Goal: Find specific page/section: Find specific page/section

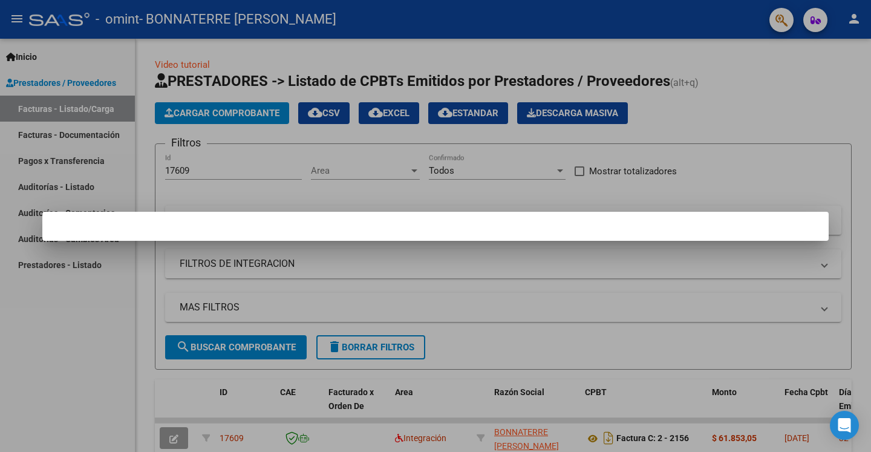
click at [801, 161] on div at bounding box center [435, 226] width 871 height 452
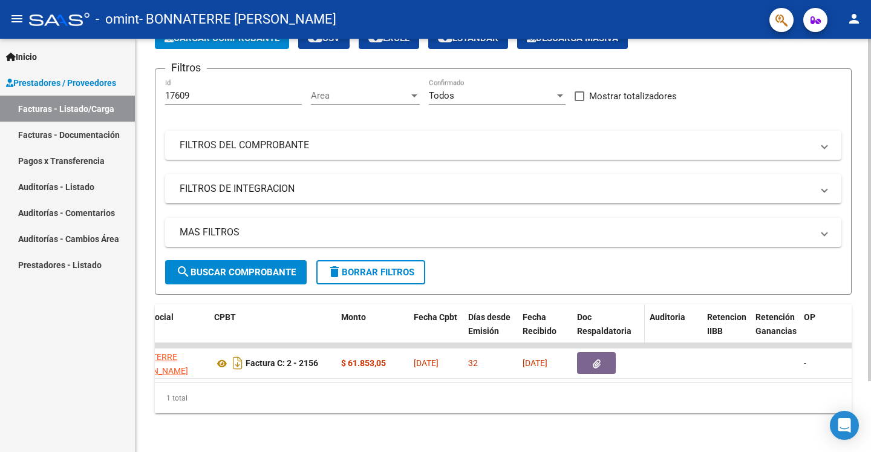
scroll to position [0, 371]
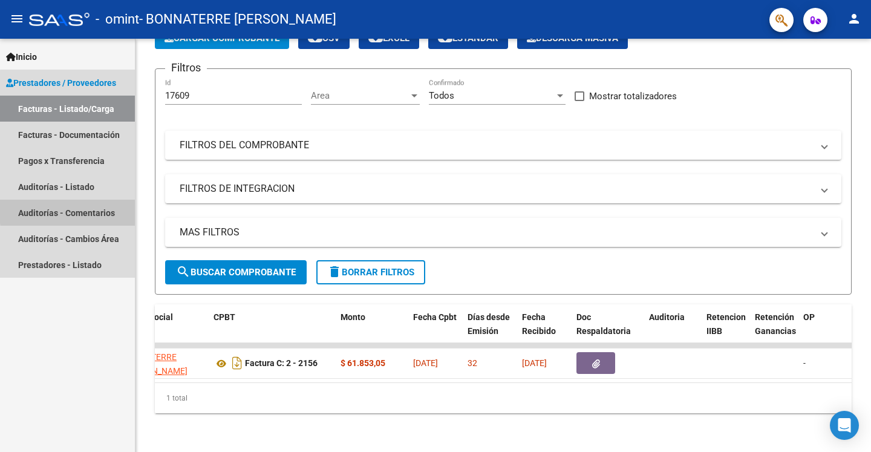
click at [82, 210] on link "Auditorías - Comentarios" at bounding box center [67, 213] width 135 height 26
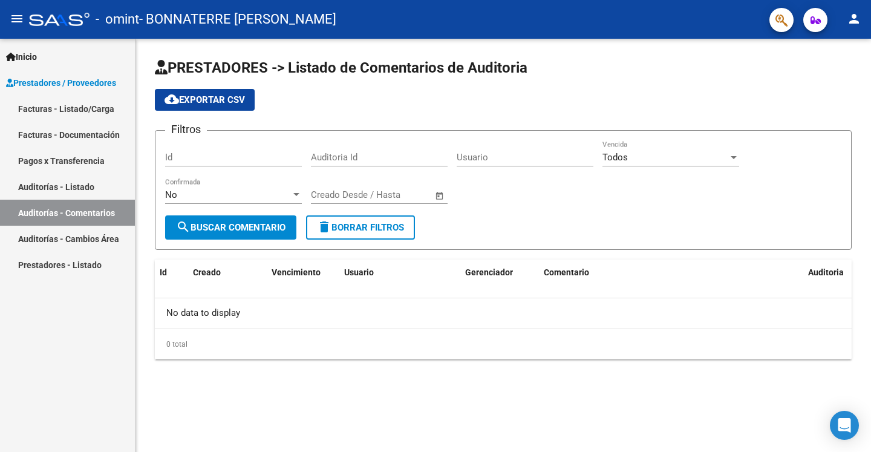
click at [225, 227] on span "search Buscar Comentario" at bounding box center [230, 227] width 109 height 11
click at [94, 264] on link "Prestadores - Listado" at bounding box center [67, 265] width 135 height 26
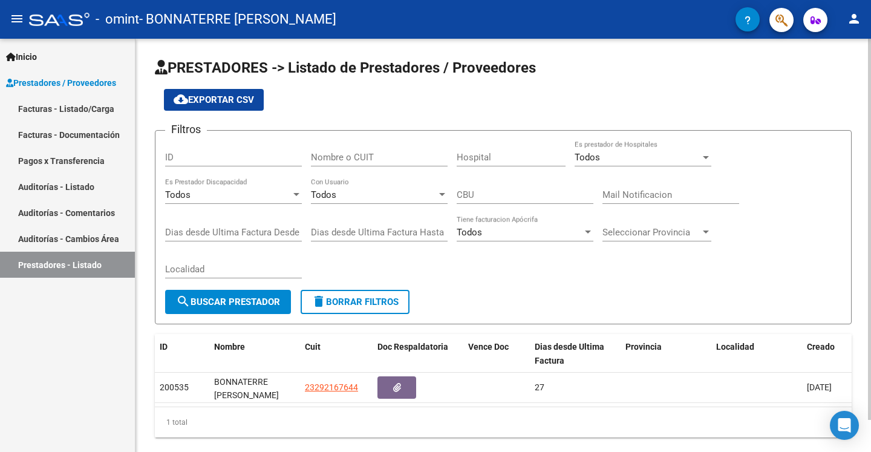
scroll to position [34, 0]
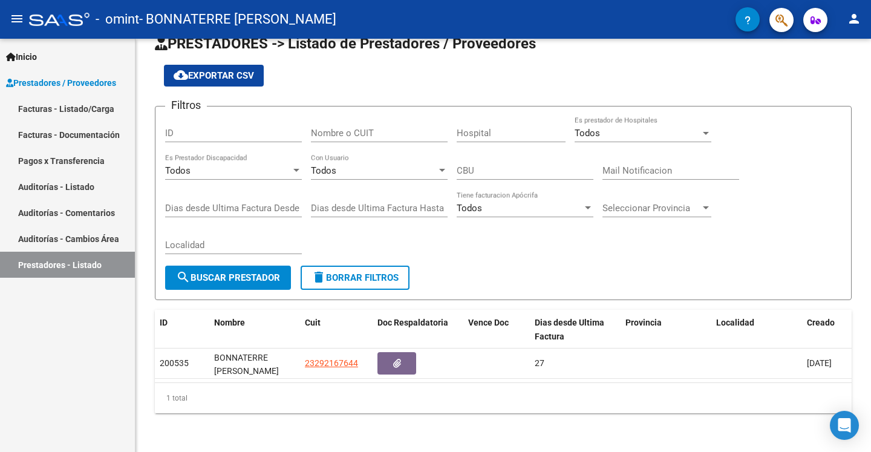
click at [34, 232] on link "Auditorías - Cambios Área" at bounding box center [67, 239] width 135 height 26
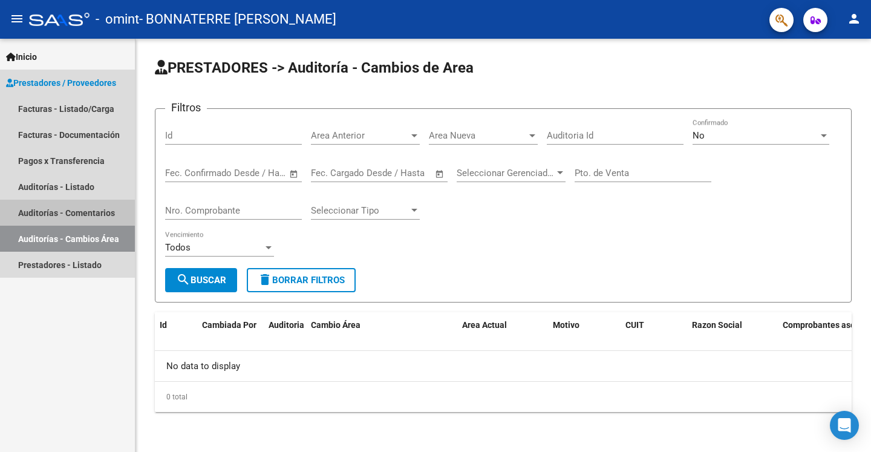
click at [40, 207] on link "Auditorías - Comentarios" at bounding box center [67, 213] width 135 height 26
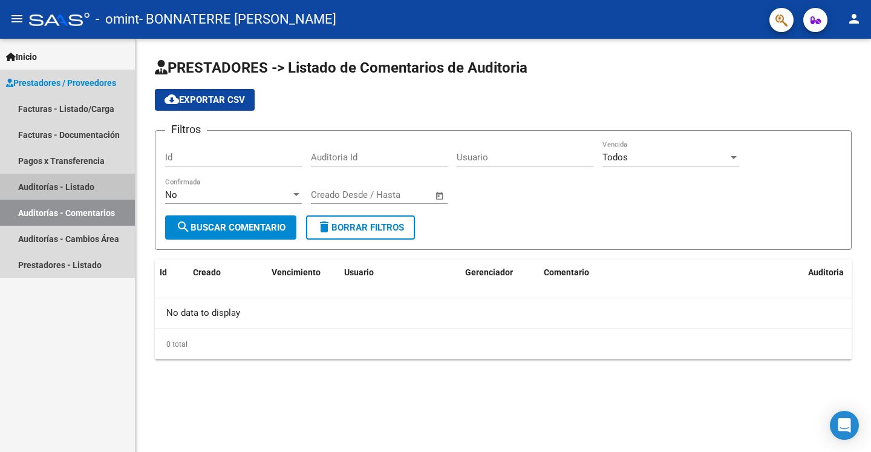
click at [41, 185] on link "Auditorías - Listado" at bounding box center [67, 187] width 135 height 26
